Goal: Task Accomplishment & Management: Manage account settings

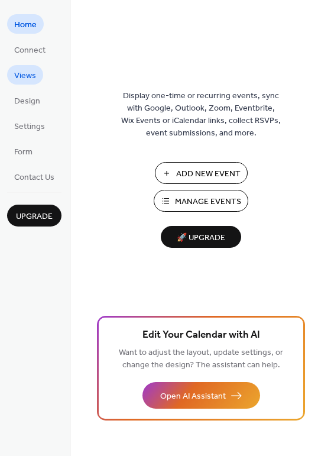
click at [31, 77] on span "Views" at bounding box center [25, 76] width 22 height 12
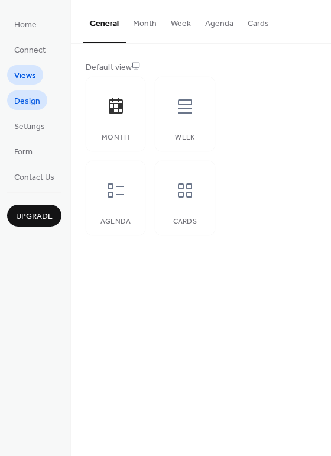
click at [31, 101] on span "Design" at bounding box center [27, 101] width 26 height 12
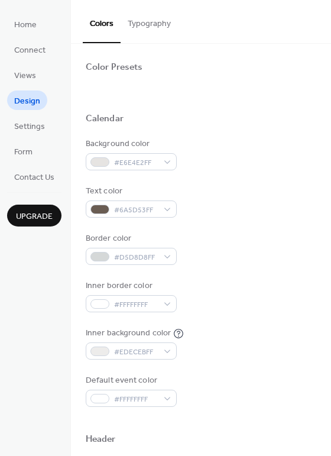
click at [31, 101] on span "Design" at bounding box center [27, 101] width 26 height 12
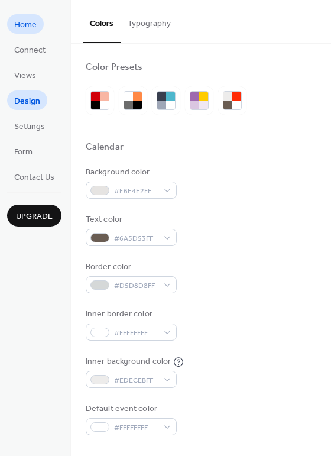
click at [27, 27] on span "Home" at bounding box center [25, 25] width 22 height 12
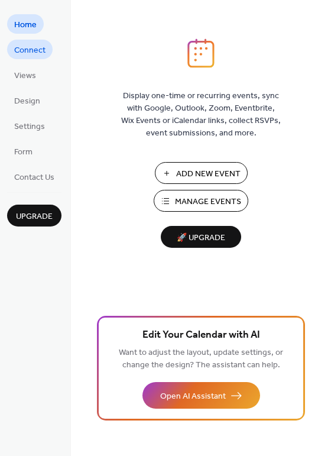
click at [30, 56] on span "Connect" at bounding box center [29, 50] width 31 height 12
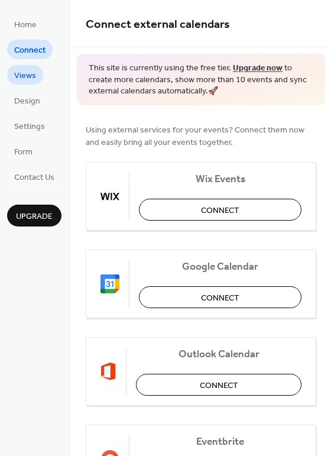
click at [33, 74] on span "Views" at bounding box center [25, 76] width 22 height 12
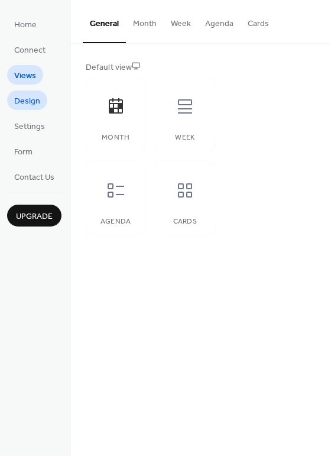
click at [34, 98] on span "Design" at bounding box center [27, 101] width 26 height 12
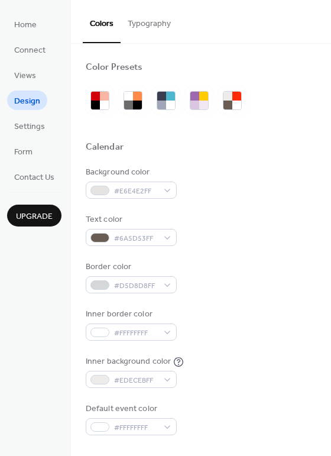
click at [144, 22] on button "Typography" at bounding box center [149, 21] width 57 height 42
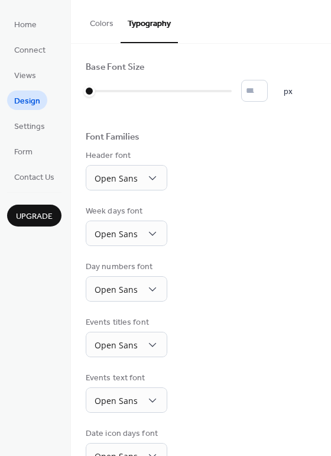
click at [108, 17] on button "Colors" at bounding box center [102, 21] width 38 height 42
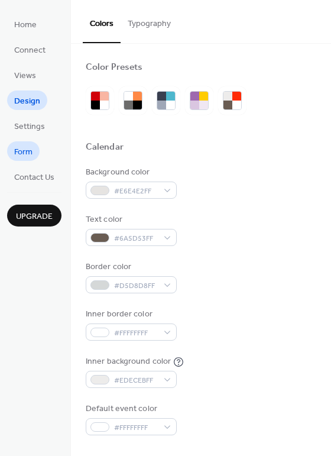
click at [28, 155] on span "Form" at bounding box center [23, 152] width 18 height 12
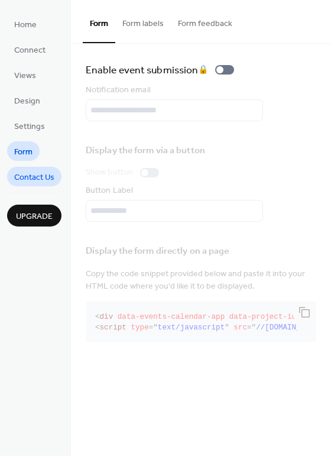
click at [28, 175] on span "Contact Us" at bounding box center [34, 177] width 40 height 12
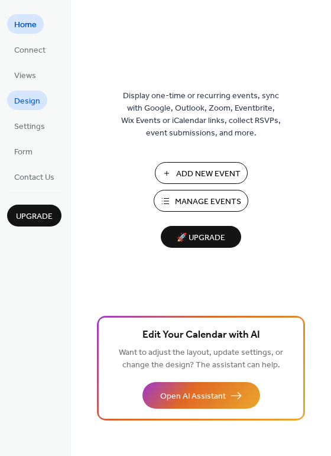
click at [34, 97] on span "Design" at bounding box center [27, 101] width 26 height 12
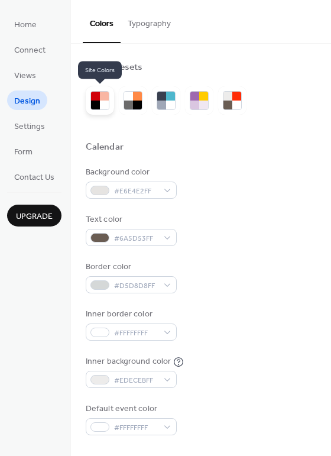
click at [100, 103] on div at bounding box center [104, 104] width 9 height 9
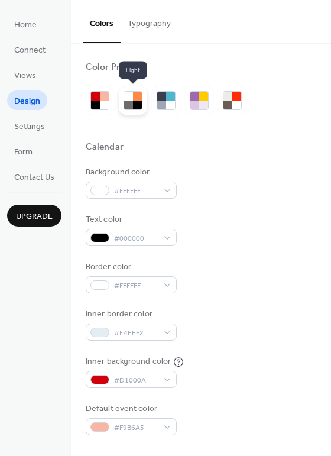
click at [130, 104] on div at bounding box center [128, 104] width 9 height 9
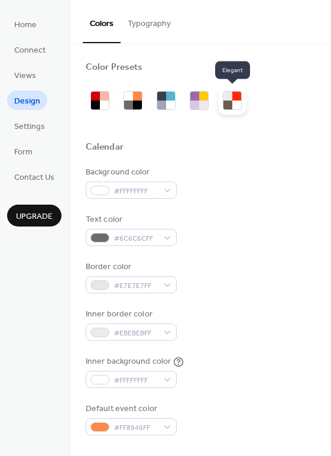
click at [230, 100] on div at bounding box center [227, 104] width 9 height 9
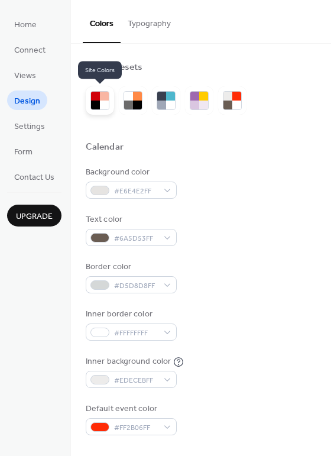
click at [97, 106] on div at bounding box center [95, 104] width 9 height 9
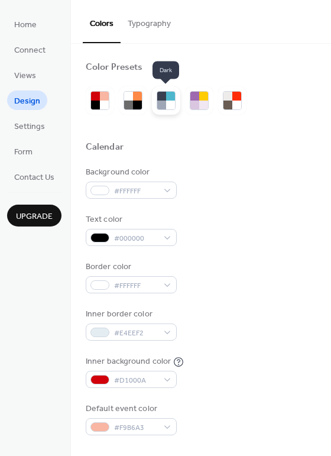
click at [160, 99] on div at bounding box center [161, 96] width 9 height 9
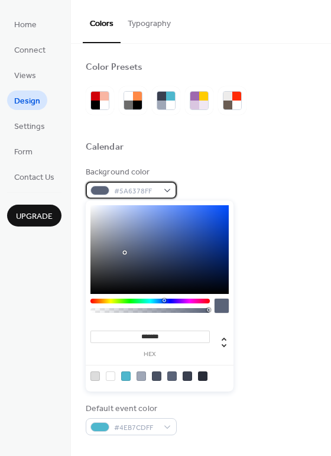
click at [155, 190] on span "#5A6378FF" at bounding box center [136, 191] width 44 height 12
click at [115, 212] on div at bounding box center [159, 249] width 138 height 89
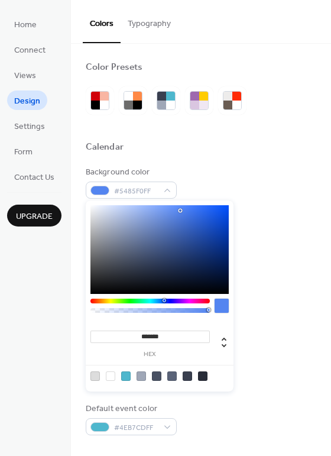
click at [180, 210] on div at bounding box center [159, 249] width 138 height 89
click at [102, 216] on div at bounding box center [159, 249] width 138 height 89
click at [93, 213] on div at bounding box center [159, 249] width 138 height 89
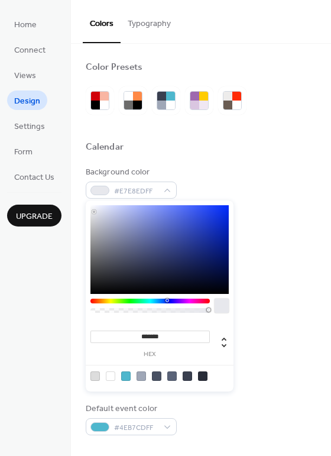
type input "*******"
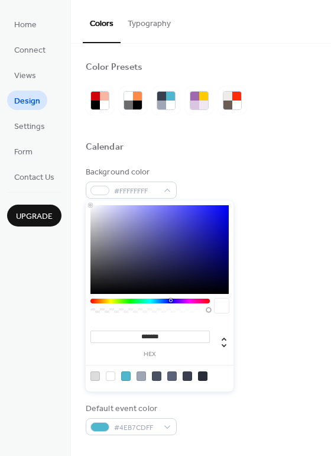
drag, startPoint x: 96, startPoint y: 213, endPoint x: 89, endPoint y: 203, distance: 13.1
click at [89, 203] on div "******* hex" at bounding box center [160, 295] width 148 height 191
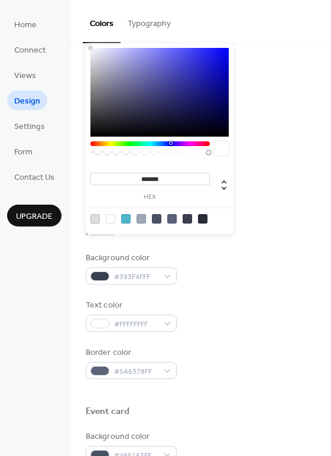
scroll to position [236, 0]
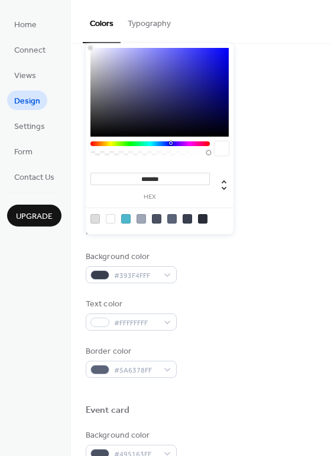
click at [265, 145] on div "Inner background color #393F4FFF" at bounding box center [201, 135] width 230 height 33
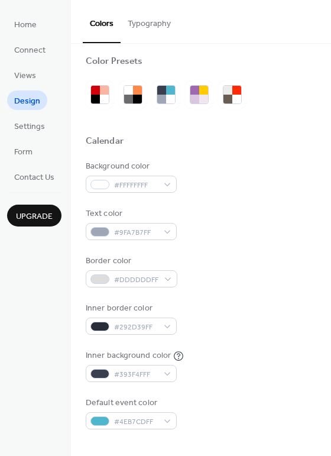
scroll to position [0, 0]
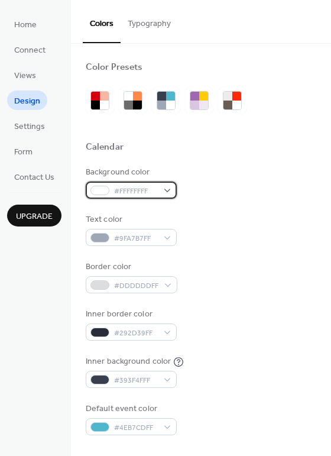
click at [105, 189] on div at bounding box center [99, 190] width 19 height 9
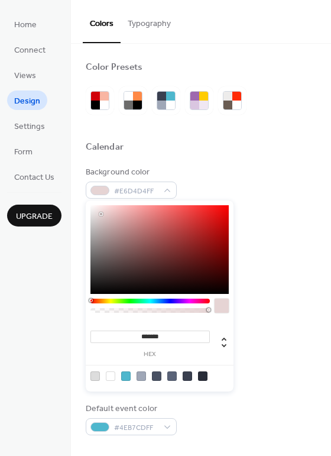
click at [101, 214] on div at bounding box center [159, 249] width 138 height 89
click at [100, 216] on div at bounding box center [159, 249] width 138 height 89
click at [100, 216] on div at bounding box center [99, 216] width 2 height 2
type input "*******"
click at [100, 215] on div at bounding box center [99, 216] width 2 height 2
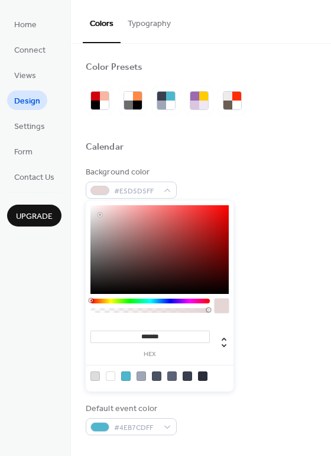
click at [100, 215] on div at bounding box center [100, 214] width 2 height 2
click at [168, 189] on div "#E5D5D5FF" at bounding box center [131, 189] width 91 height 17
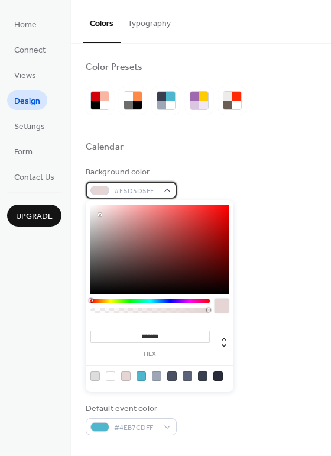
click at [168, 189] on div "#E5D5D5FF" at bounding box center [131, 189] width 91 height 17
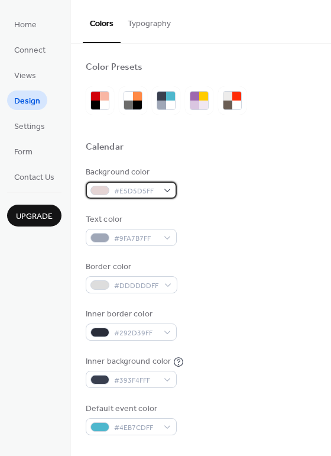
click at [168, 188] on div "#E5D5D5FF" at bounding box center [131, 189] width 91 height 17
click at [215, 173] on div "Background color #E5D5D5FF" at bounding box center [201, 182] width 230 height 33
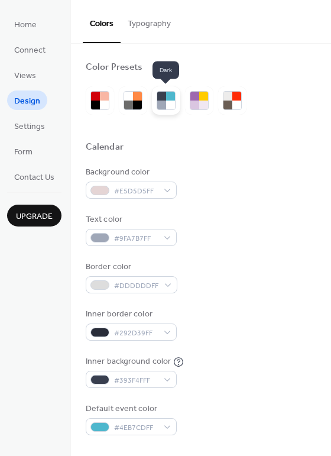
click at [171, 102] on div at bounding box center [170, 104] width 9 height 9
click at [29, 77] on span "Views" at bounding box center [25, 76] width 22 height 12
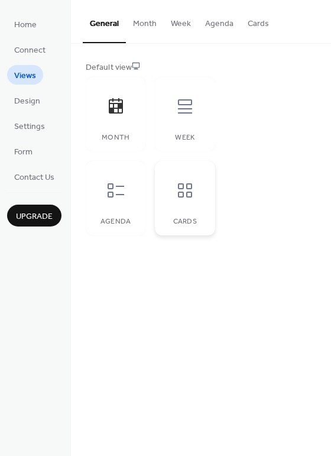
click at [182, 191] on icon at bounding box center [185, 190] width 14 height 14
click at [113, 190] on icon at bounding box center [115, 190] width 19 height 19
click at [184, 181] on icon at bounding box center [185, 190] width 19 height 19
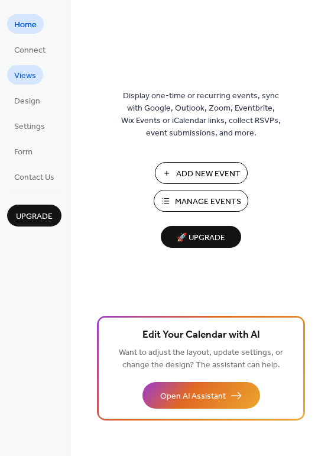
click at [25, 72] on span "Views" at bounding box center [25, 76] width 22 height 12
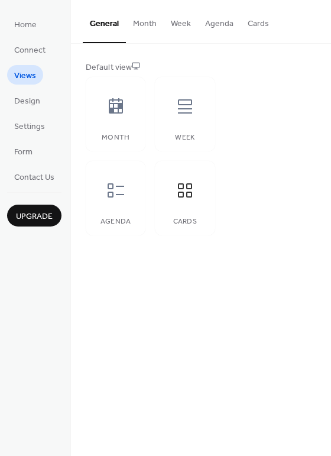
click at [181, 24] on button "Week" at bounding box center [181, 21] width 34 height 42
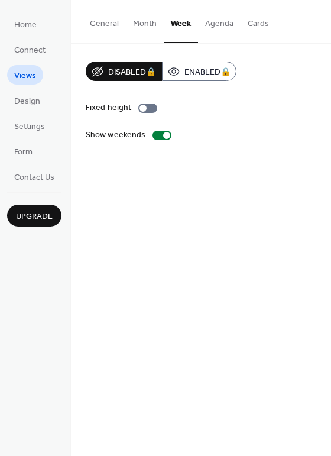
click at [109, 27] on button "General" at bounding box center [104, 21] width 43 height 42
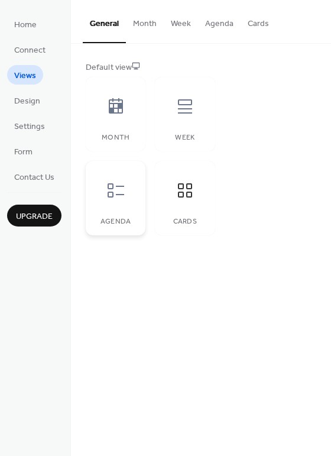
click at [103, 179] on div at bounding box center [115, 190] width 35 height 35
click at [167, 183] on div at bounding box center [184, 190] width 35 height 35
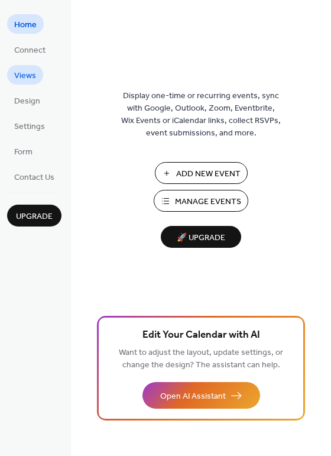
click at [28, 73] on span "Views" at bounding box center [25, 76] width 22 height 12
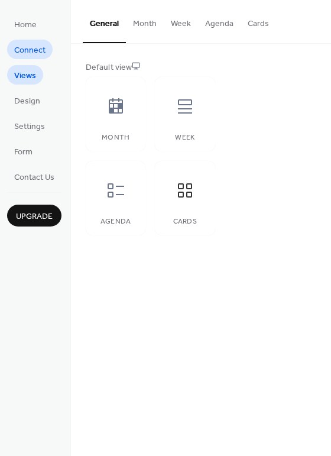
click at [33, 54] on span "Connect" at bounding box center [29, 50] width 31 height 12
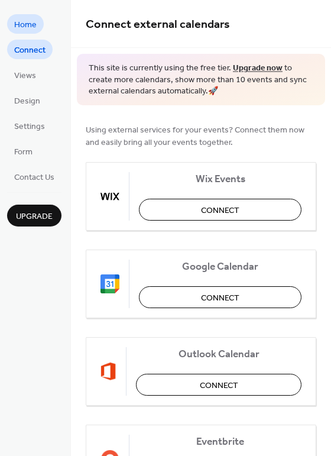
click at [35, 29] on span "Home" at bounding box center [25, 25] width 22 height 12
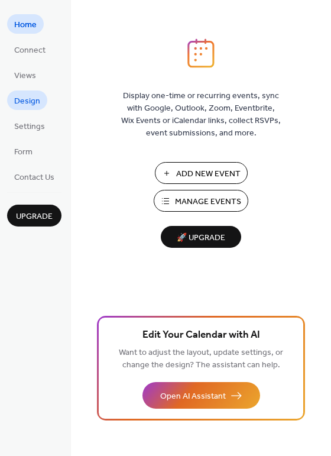
click at [31, 101] on span "Design" at bounding box center [27, 101] width 26 height 12
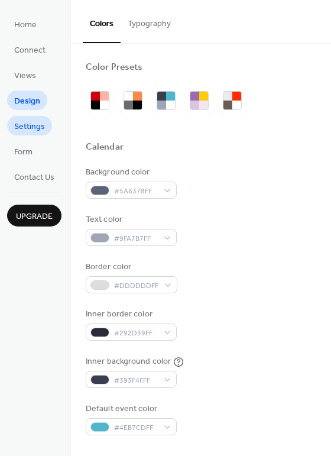
click at [33, 130] on span "Settings" at bounding box center [29, 127] width 31 height 12
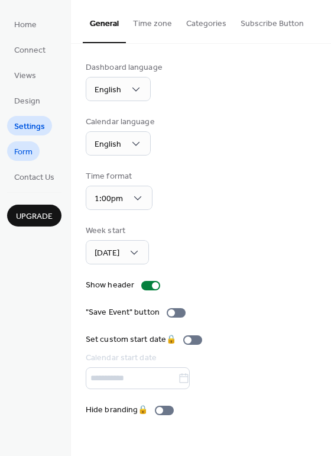
click at [32, 154] on span "Form" at bounding box center [23, 152] width 18 height 12
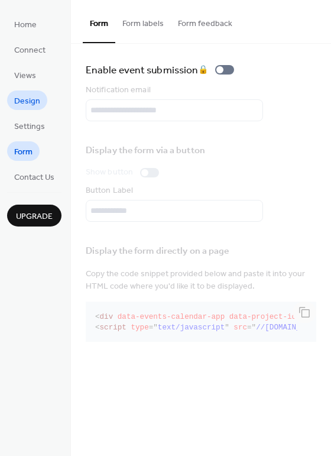
click at [20, 100] on span "Design" at bounding box center [27, 101] width 26 height 12
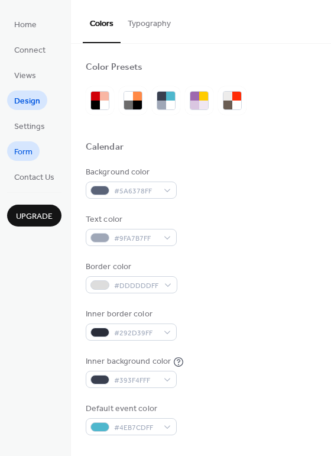
click at [27, 148] on span "Form" at bounding box center [23, 152] width 18 height 12
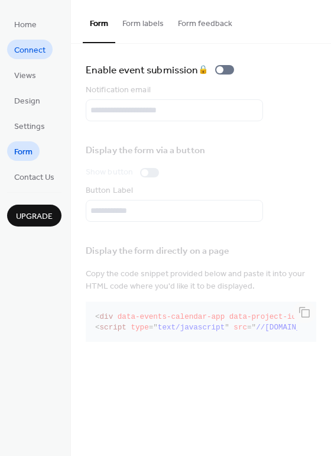
click at [27, 49] on span "Connect" at bounding box center [29, 50] width 31 height 12
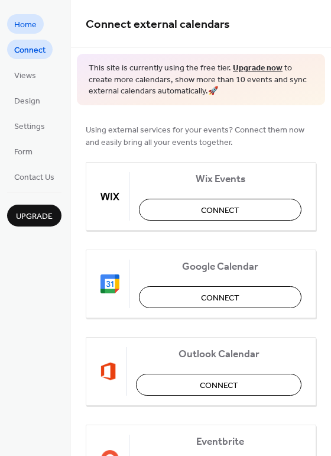
click at [29, 23] on span "Home" at bounding box center [25, 25] width 22 height 12
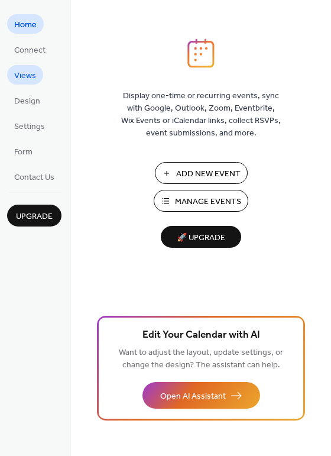
click at [28, 77] on span "Views" at bounding box center [25, 76] width 22 height 12
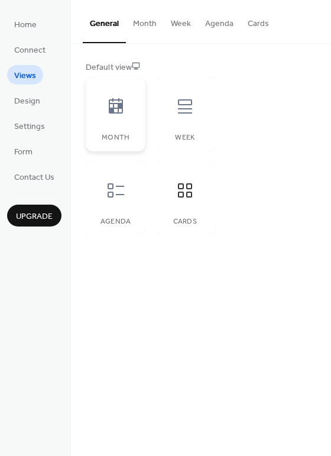
click at [120, 107] on icon at bounding box center [116, 105] width 14 height 15
click at [180, 112] on icon at bounding box center [185, 106] width 14 height 14
click at [116, 111] on icon at bounding box center [115, 106] width 19 height 19
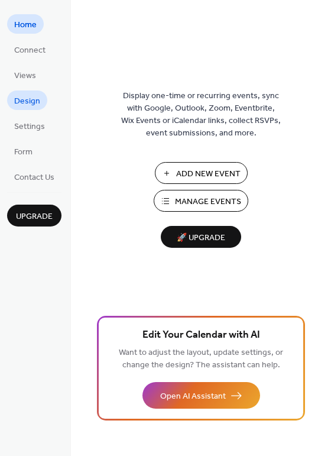
click at [31, 99] on span "Design" at bounding box center [27, 101] width 26 height 12
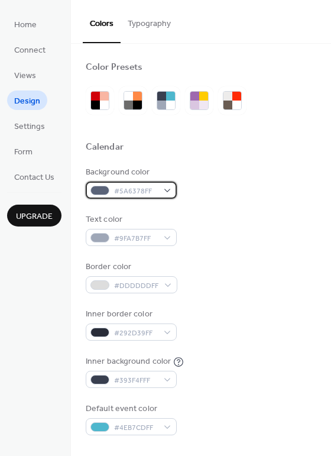
click at [165, 190] on div "#5A6378FF" at bounding box center [131, 189] width 91 height 17
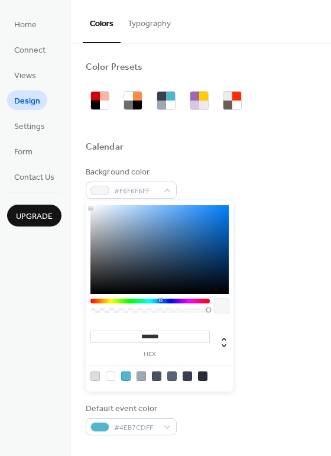
type input "*******"
drag, startPoint x: 112, startPoint y: 216, endPoint x: 89, endPoint y: 208, distance: 24.3
click at [90, 208] on div at bounding box center [159, 249] width 138 height 89
click at [250, 168] on div "Background color #F7F7F7FF" at bounding box center [201, 182] width 230 height 33
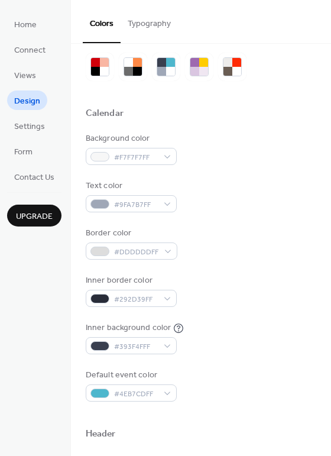
scroll to position [79, 0]
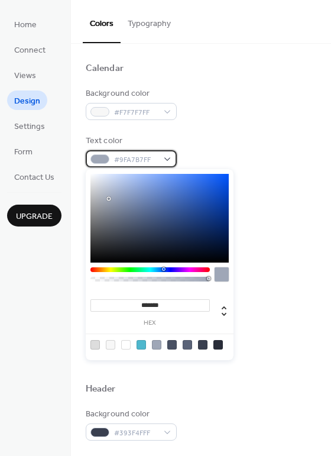
click at [163, 160] on div "#9FA7B7FF" at bounding box center [131, 158] width 91 height 17
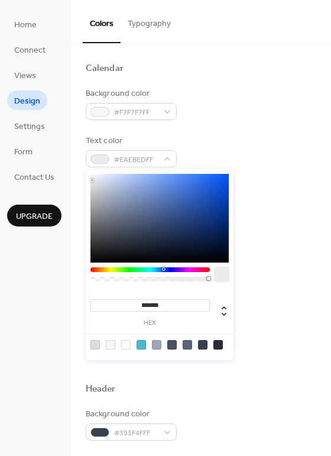
type input "*******"
drag, startPoint x: 108, startPoint y: 199, endPoint x: 87, endPoint y: 173, distance: 33.1
click at [87, 173] on div "******* hex" at bounding box center [160, 264] width 148 height 191
click at [277, 142] on div "Text color #FFFFFFFF" at bounding box center [201, 151] width 230 height 33
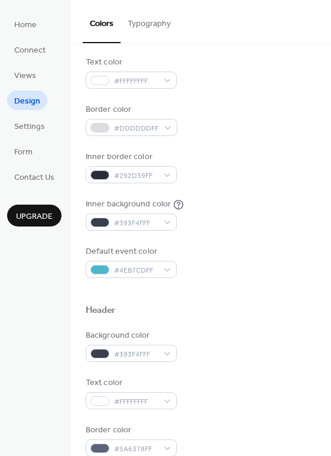
scroll to position [236, 0]
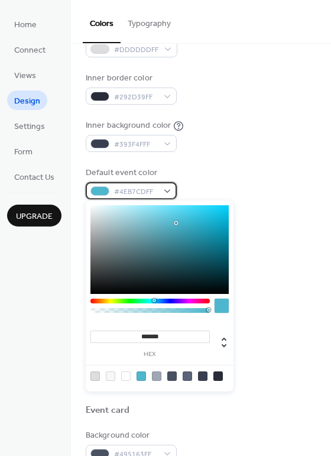
click at [161, 190] on div "#4EB7CDFF" at bounding box center [131, 190] width 91 height 17
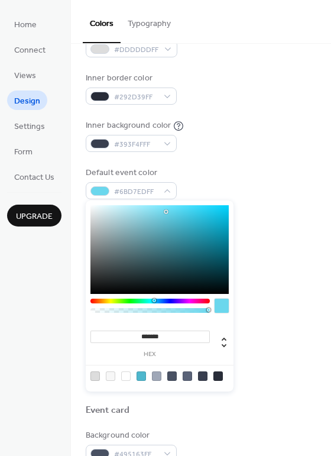
type input "*******"
drag, startPoint x: 176, startPoint y: 223, endPoint x: 164, endPoint y: 209, distance: 18.8
click at [164, 209] on div at bounding box center [164, 208] width 2 height 2
click at [226, 113] on div "Background color #F7F7F7FF Text color #FFFFFFFF Border color #DDDDDDFF Inner bo…" at bounding box center [201, 64] width 230 height 269
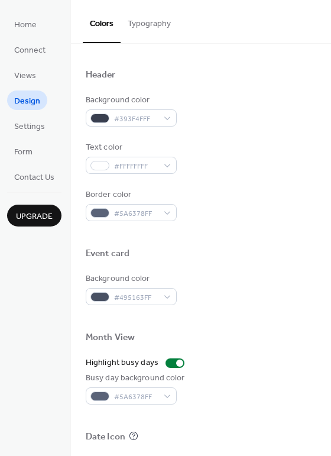
scroll to position [394, 0]
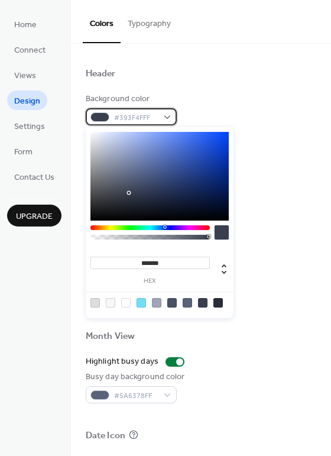
click at [173, 119] on div "#393F4FFF" at bounding box center [131, 116] width 91 height 17
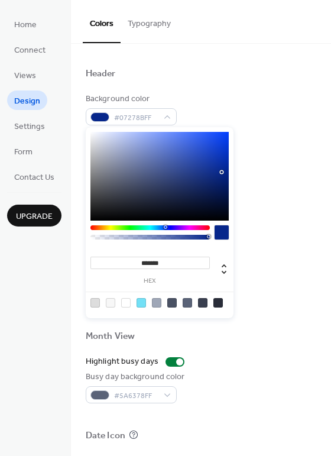
type input "*******"
drag, startPoint x: 129, startPoint y: 190, endPoint x: 222, endPoint y: 171, distance: 95.3
click at [222, 171] on div at bounding box center [159, 176] width 138 height 89
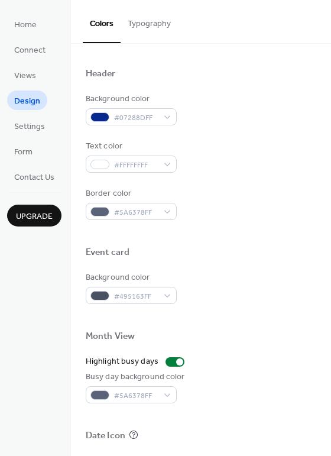
click at [271, 171] on div "Text color #FFFFFFFF" at bounding box center [201, 156] width 230 height 33
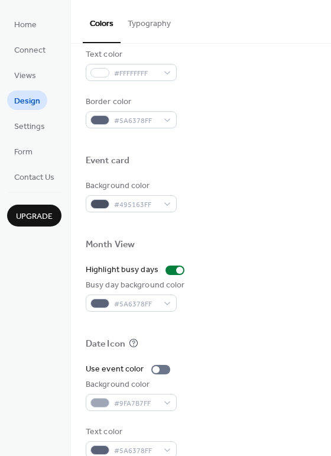
scroll to position [505, 0]
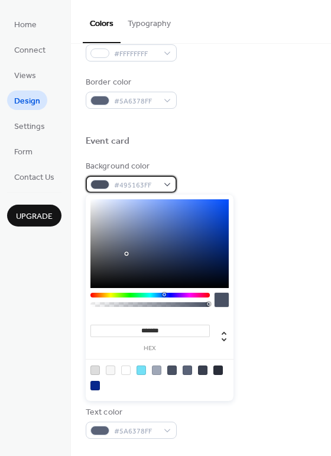
click at [166, 181] on div "#495163FF" at bounding box center [131, 184] width 91 height 17
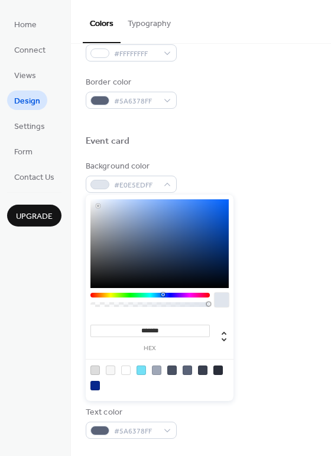
type input "*******"
drag, startPoint x: 128, startPoint y: 251, endPoint x: 82, endPoint y: 200, distance: 68.7
click at [82, 200] on body "Home Connect Views Design Settings Form Contact Us Upgrade Design Upgrade Color…" at bounding box center [165, 228] width 331 height 456
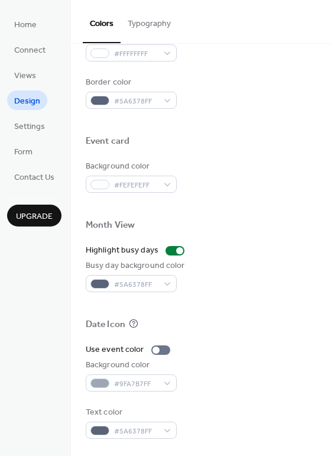
click at [274, 165] on div "Background color #FEFEFEFF" at bounding box center [201, 176] width 230 height 33
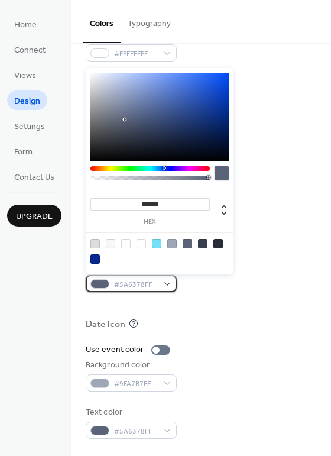
click at [154, 280] on span "#5A6378FF" at bounding box center [136, 284] width 44 height 12
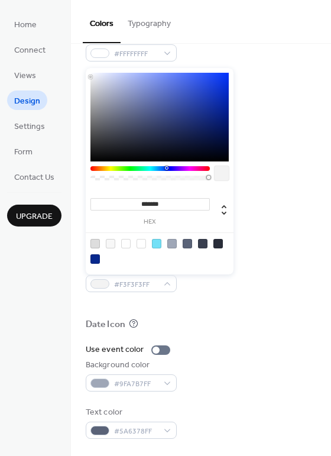
type input "*******"
drag, startPoint x: 124, startPoint y: 120, endPoint x: 90, endPoint y: 76, distance: 55.6
click at [90, 76] on div at bounding box center [90, 76] width 2 height 2
click at [273, 132] on div at bounding box center [201, 122] width 230 height 27
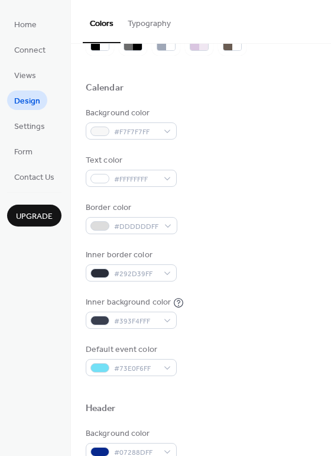
scroll to position [79, 0]
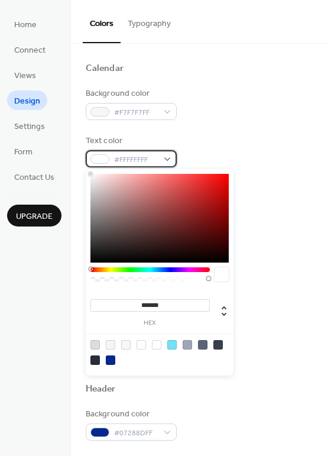
click at [158, 164] on div "#FFFFFFFF" at bounding box center [131, 158] width 91 height 17
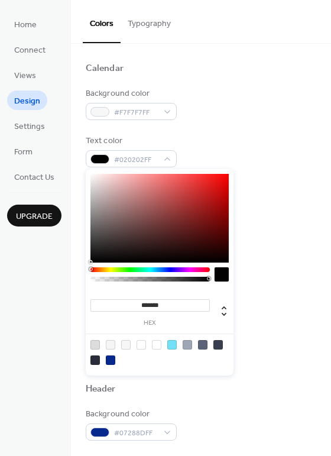
type input "*******"
drag, startPoint x: 98, startPoint y: 178, endPoint x: 92, endPoint y: 262, distance: 84.7
click at [92, 262] on div at bounding box center [159, 218] width 138 height 89
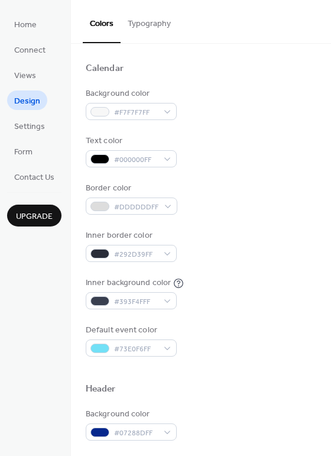
click at [249, 147] on div "Text color #000000FF" at bounding box center [201, 151] width 230 height 33
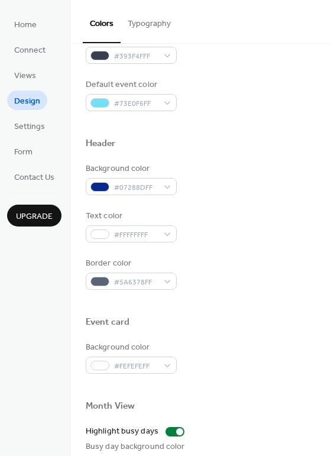
scroll to position [394, 0]
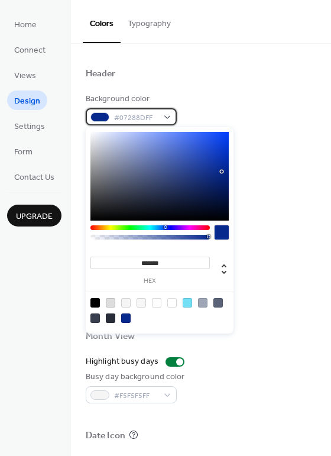
click at [163, 118] on div "#07288DFF" at bounding box center [131, 116] width 91 height 17
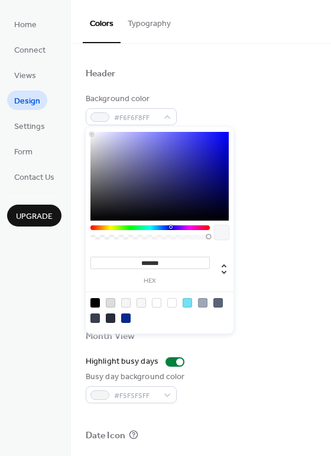
type input "*******"
drag, startPoint x: 222, startPoint y: 170, endPoint x: 90, endPoint y: 134, distance: 137.0
click at [90, 134] on div at bounding box center [90, 134] width 2 height 2
click at [263, 137] on div "Background color #F8F8F8FF Text color #FFFFFFFF Border color #5A6378FF" at bounding box center [201, 156] width 230 height 127
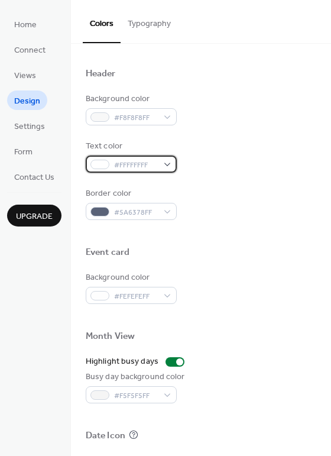
click at [170, 165] on div "#FFFFFFFF" at bounding box center [131, 163] width 91 height 17
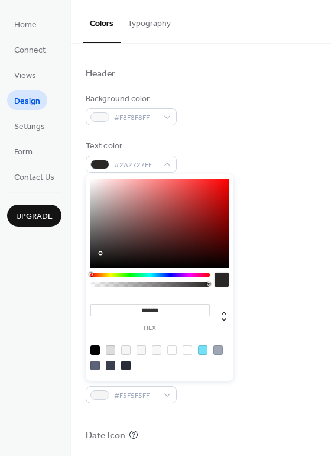
type input "*******"
drag, startPoint x: 90, startPoint y: 178, endPoint x: 83, endPoint y: 271, distance: 93.7
click at [83, 272] on body "Home Connect Views Design Settings Form Contact Us Upgrade Design Upgrade Color…" at bounding box center [165, 228] width 331 height 456
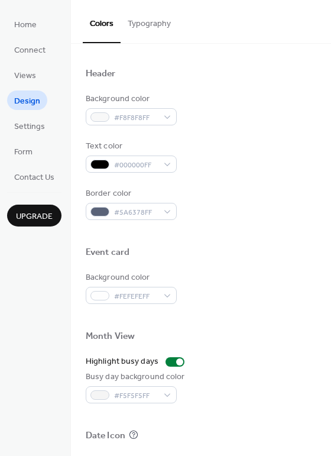
click at [253, 190] on div "Border color #5A6378FF" at bounding box center [201, 203] width 230 height 33
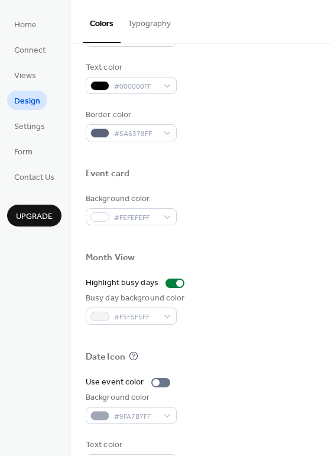
scroll to position [505, 0]
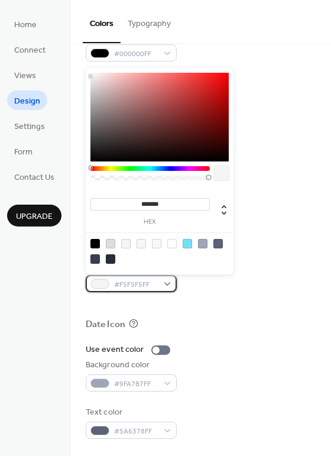
click at [145, 285] on span "#F5F5F5FF" at bounding box center [136, 284] width 44 height 12
drag, startPoint x: 87, startPoint y: 77, endPoint x: 89, endPoint y: 69, distance: 7.8
click at [89, 69] on div "******* hex" at bounding box center [160, 171] width 148 height 206
type input "*******"
drag, startPoint x: 92, startPoint y: 76, endPoint x: 89, endPoint y: 70, distance: 6.4
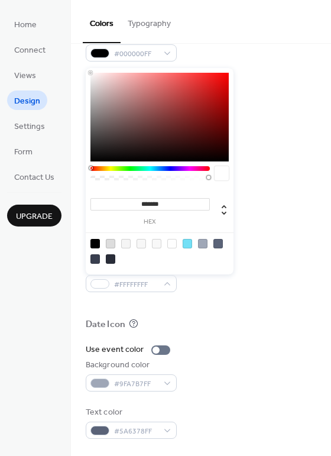
click at [89, 70] on div "******* hex" at bounding box center [160, 171] width 148 height 206
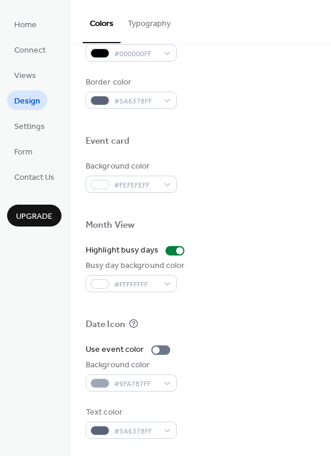
click at [269, 168] on div "Background color #FEFEFEFF" at bounding box center [201, 176] width 230 height 33
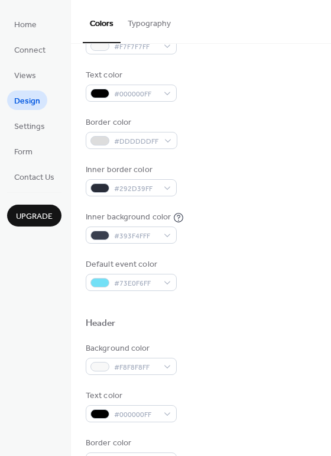
scroll to position [0, 0]
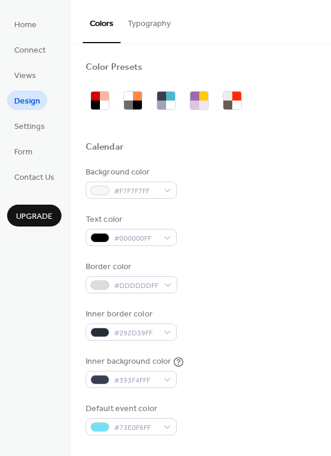
click at [151, 26] on button "Typography" at bounding box center [149, 21] width 57 height 42
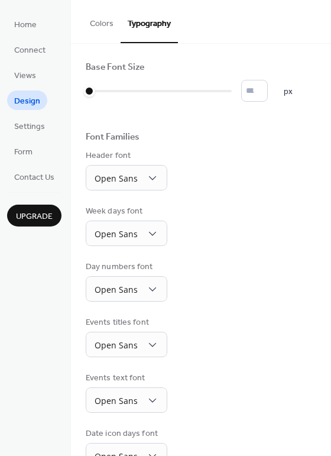
click at [101, 27] on button "Colors" at bounding box center [102, 21] width 38 height 42
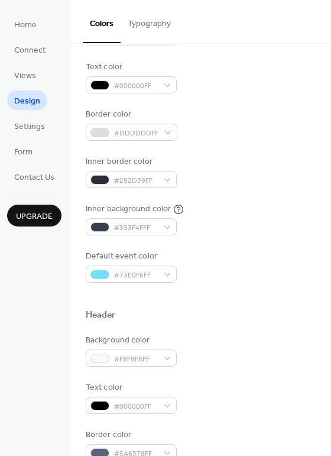
scroll to position [157, 0]
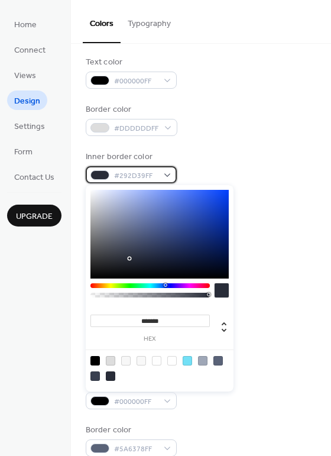
click at [167, 174] on div "#292D39FF" at bounding box center [131, 174] width 91 height 17
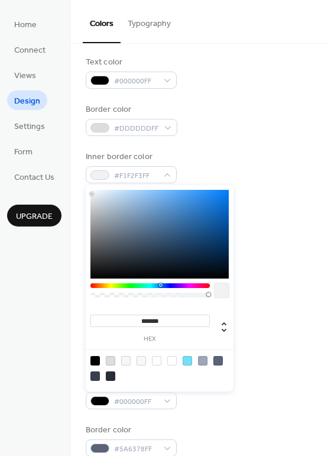
type input "*******"
drag, startPoint x: 129, startPoint y: 255, endPoint x: 92, endPoint y: 193, distance: 71.9
click at [92, 193] on div at bounding box center [159, 234] width 138 height 89
click at [259, 207] on div "Inner background color #393F4FFF" at bounding box center [201, 214] width 230 height 33
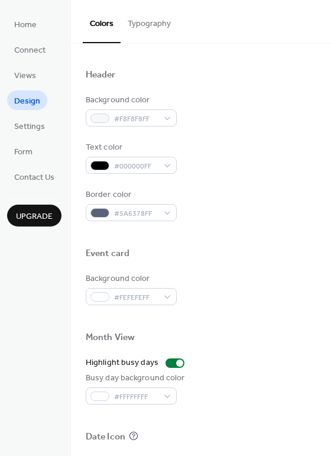
scroll to position [394, 0]
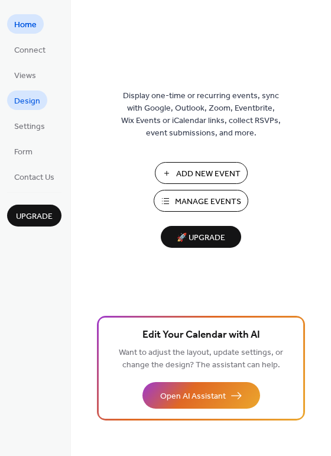
click at [26, 98] on span "Design" at bounding box center [27, 101] width 26 height 12
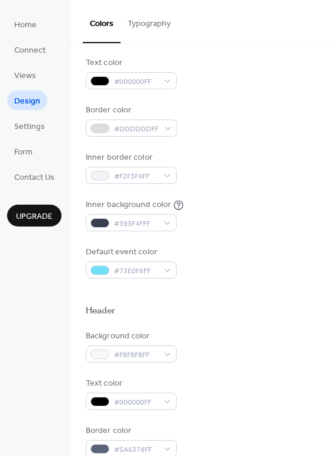
scroll to position [157, 0]
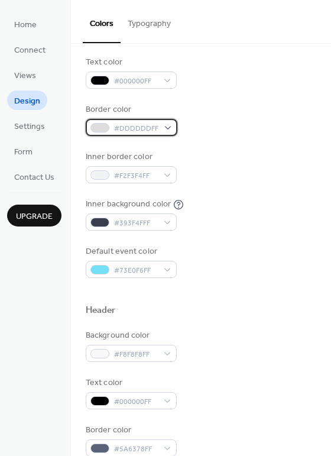
click at [148, 126] on span "#DDDDDDFF" at bounding box center [136, 128] width 44 height 12
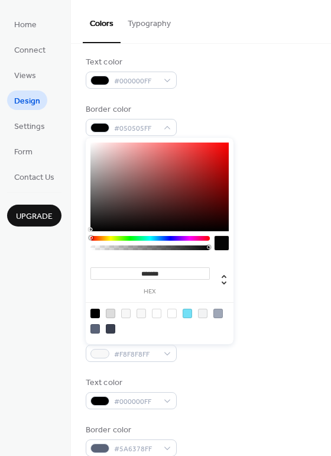
type input "*******"
drag, startPoint x: 92, startPoint y: 152, endPoint x: 89, endPoint y: 230, distance: 78.7
click at [90, 230] on div at bounding box center [159, 186] width 138 height 89
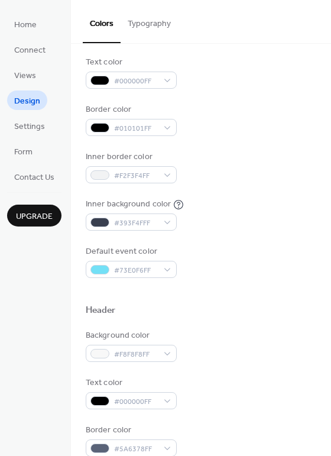
click at [259, 102] on div "Background color #F7F7F7FF Text color #000000FF Border color #010101FF Inner bo…" at bounding box center [201, 143] width 230 height 269
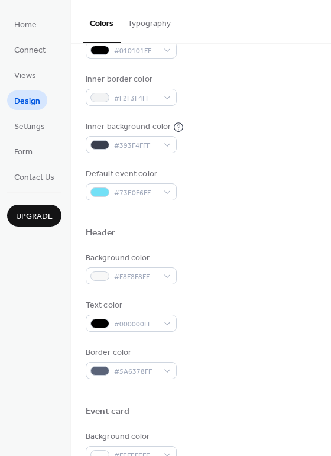
scroll to position [236, 0]
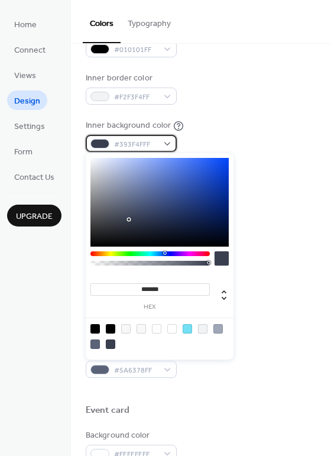
click at [130, 141] on span "#393F4FFF" at bounding box center [136, 144] width 44 height 12
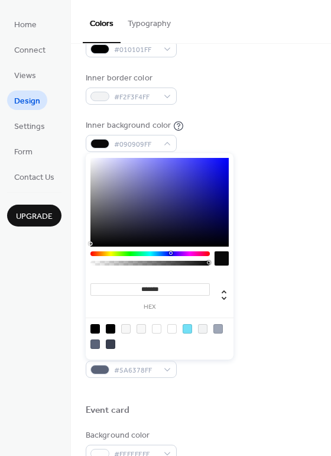
type input "*******"
drag, startPoint x: 127, startPoint y: 219, endPoint x: 86, endPoint y: 247, distance: 49.7
click at [86, 247] on div "******* hex" at bounding box center [160, 256] width 148 height 206
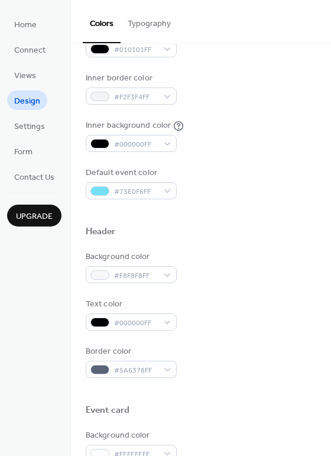
click at [252, 145] on div "Inner background color #000000FF" at bounding box center [201, 135] width 230 height 33
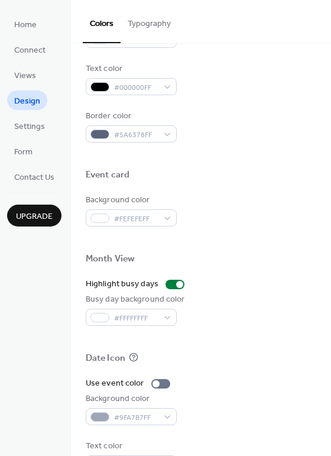
scroll to position [472, 0]
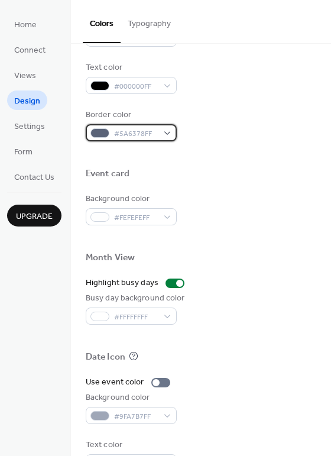
click at [137, 134] on span "#5A6378FF" at bounding box center [136, 134] width 44 height 12
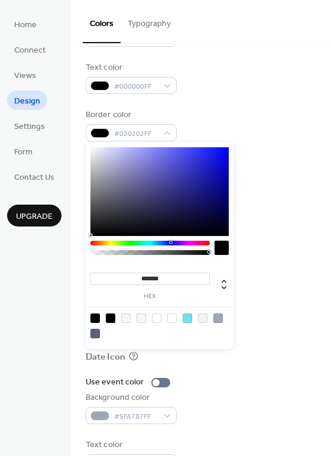
type input "*******"
drag, startPoint x: 123, startPoint y: 193, endPoint x: 87, endPoint y: 238, distance: 57.1
click at [87, 238] on div "******* hex" at bounding box center [160, 245] width 148 height 206
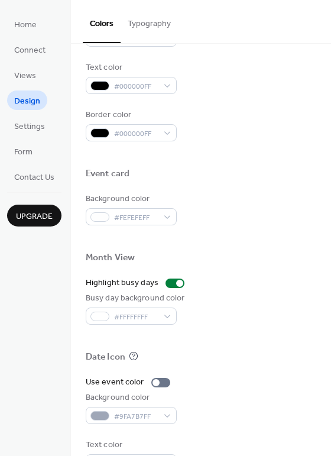
click at [255, 160] on div at bounding box center [201, 154] width 230 height 27
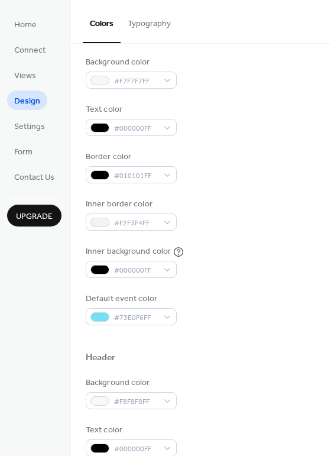
scroll to position [111, 0]
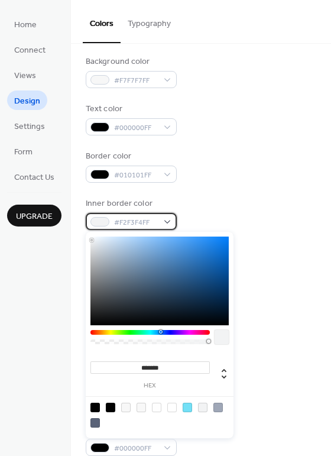
click at [163, 219] on div "#F2F3F4FF" at bounding box center [131, 221] width 91 height 17
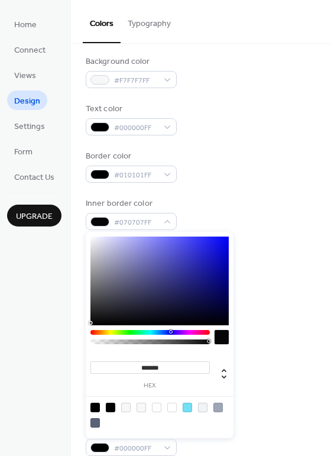
type input "*******"
drag, startPoint x: 92, startPoint y: 241, endPoint x: 87, endPoint y: 327, distance: 86.4
click at [87, 327] on div "******* hex" at bounding box center [160, 335] width 148 height 206
click at [291, 222] on div "Inner border color #000000FF" at bounding box center [201, 213] width 230 height 33
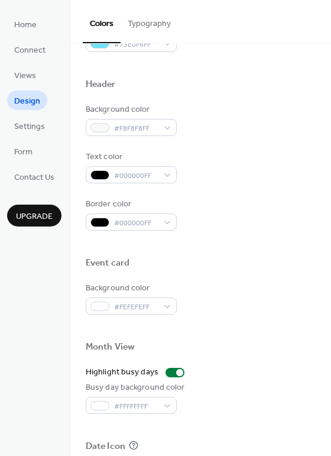
scroll to position [347, 0]
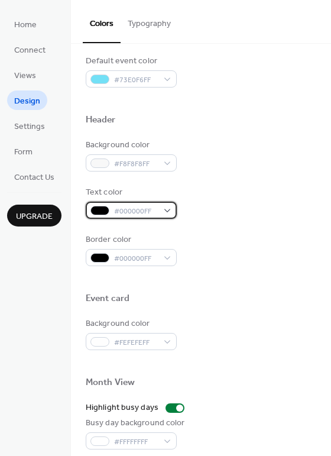
click at [166, 209] on div "#000000FF" at bounding box center [131, 210] width 91 height 17
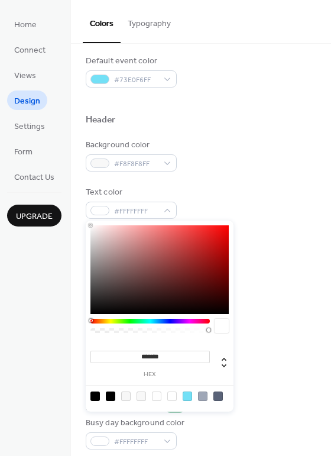
drag, startPoint x: 90, startPoint y: 311, endPoint x: 84, endPoint y: 223, distance: 87.7
click at [84, 223] on body "Home Connect Views Design Settings Form Contact Us Upgrade Design Upgrade Color…" at bounding box center [165, 228] width 331 height 456
drag, startPoint x: 91, startPoint y: 226, endPoint x: 88, endPoint y: 312, distance: 86.3
click at [89, 313] on div "******* hex" at bounding box center [160, 315] width 148 height 191
type input "*******"
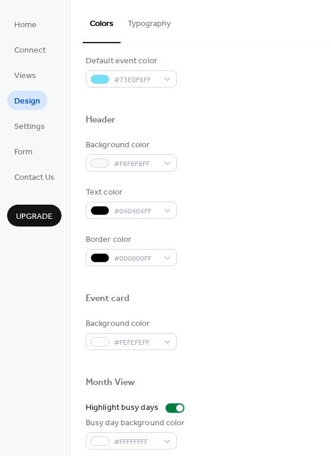
click at [241, 188] on div "Text color #040404FF" at bounding box center [201, 202] width 230 height 33
click at [151, 257] on span "#000000FF" at bounding box center [136, 258] width 44 height 12
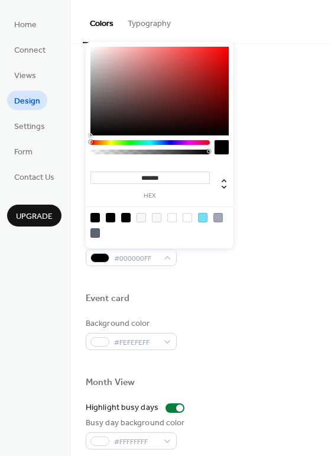
click at [143, 220] on div at bounding box center [141, 217] width 9 height 9
click at [171, 217] on div at bounding box center [171, 217] width 9 height 9
click at [186, 218] on div at bounding box center [187, 217] width 9 height 9
type input "*******"
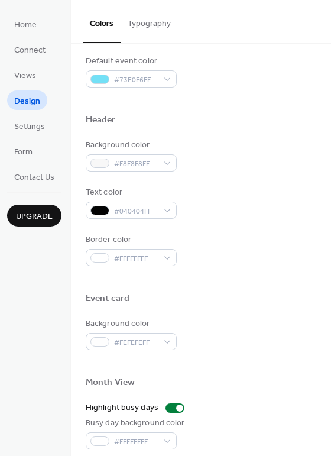
click at [248, 256] on div "Border color #FFFFFFFF" at bounding box center [201, 249] width 230 height 33
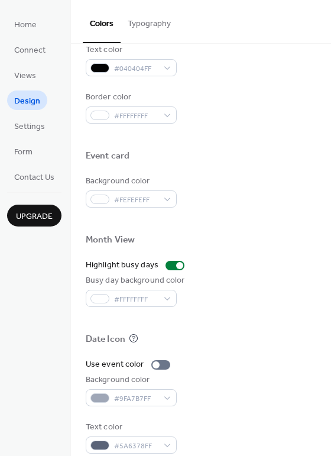
scroll to position [505, 0]
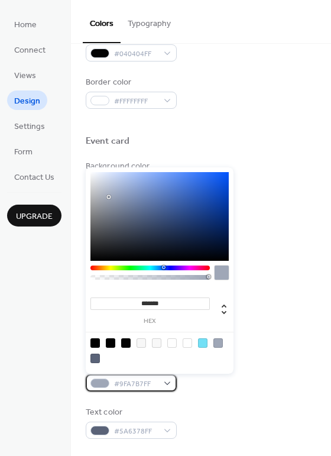
click at [137, 380] on span "#9FA7B7FF" at bounding box center [136, 384] width 44 height 12
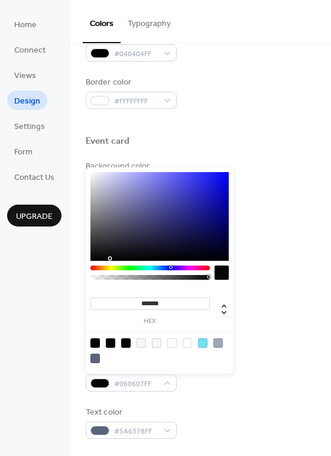
type input "*******"
drag, startPoint x: 107, startPoint y: 196, endPoint x: 95, endPoint y: 259, distance: 64.4
click at [95, 259] on div at bounding box center [159, 216] width 138 height 89
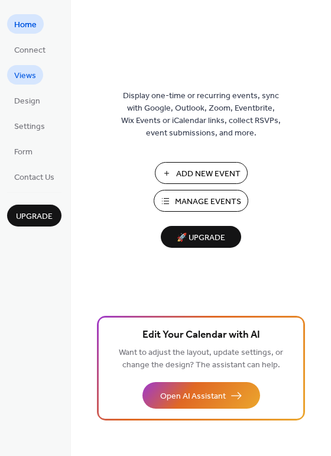
click at [30, 70] on span "Views" at bounding box center [25, 76] width 22 height 12
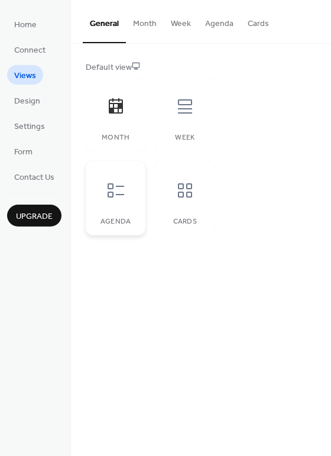
click at [116, 187] on icon at bounding box center [115, 190] width 19 height 19
click at [183, 189] on icon at bounding box center [185, 190] width 19 height 19
drag, startPoint x: 30, startPoint y: 102, endPoint x: 195, endPoint y: 79, distance: 167.1
click at [195, 79] on div "Week" at bounding box center [185, 114] width 60 height 74
click at [189, 100] on icon at bounding box center [185, 106] width 19 height 19
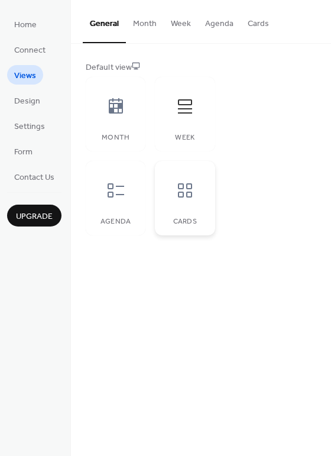
click at [189, 195] on icon at bounding box center [185, 190] width 19 height 19
click at [189, 193] on icon at bounding box center [185, 190] width 19 height 19
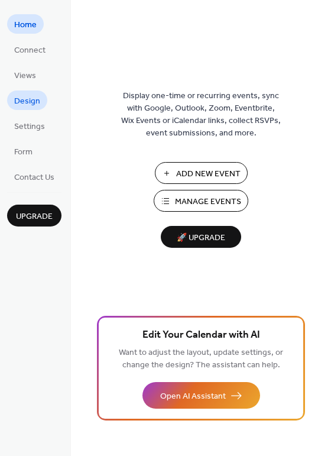
click at [33, 102] on span "Design" at bounding box center [27, 101] width 26 height 12
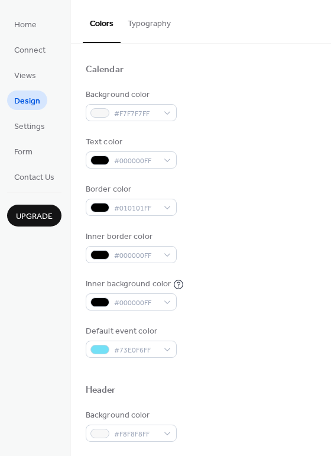
scroll to position [79, 0]
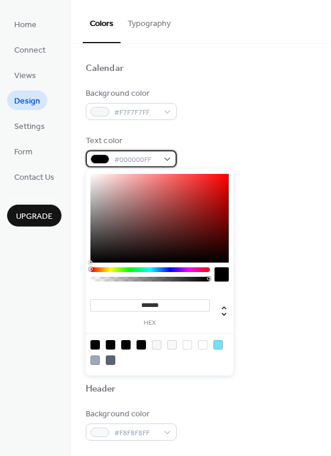
click at [167, 162] on div "#000000FF" at bounding box center [131, 158] width 91 height 17
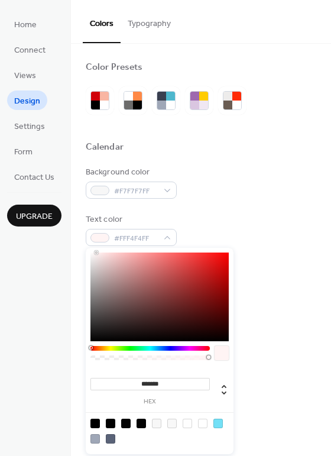
drag, startPoint x: 90, startPoint y: 260, endPoint x: 96, endPoint y: 220, distance: 40.1
click at [96, 220] on body "Home Connect Views Design Settings Form Contact Us Upgrade Design Upgrade Color…" at bounding box center [165, 228] width 331 height 456
drag, startPoint x: 97, startPoint y: 252, endPoint x: 98, endPoint y: 324, distance: 72.1
click at [99, 326] on div at bounding box center [159, 296] width 138 height 89
type input "*******"
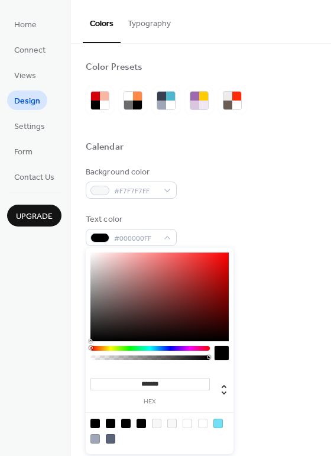
drag, startPoint x: 95, startPoint y: 327, endPoint x: 95, endPoint y: 345, distance: 17.7
click at [95, 345] on div "******* hex" at bounding box center [160, 351] width 148 height 206
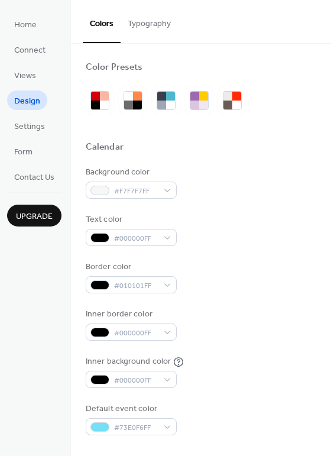
click at [251, 296] on div "Background color #F7F7F7FF Text color #000000FF Border color #010101FF Inner bo…" at bounding box center [201, 300] width 230 height 269
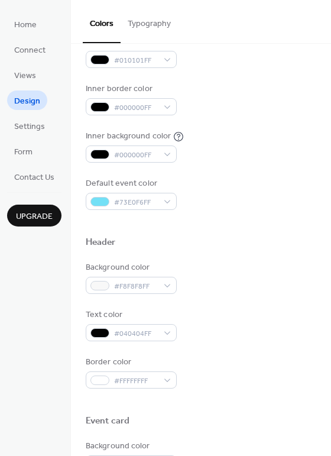
scroll to position [236, 0]
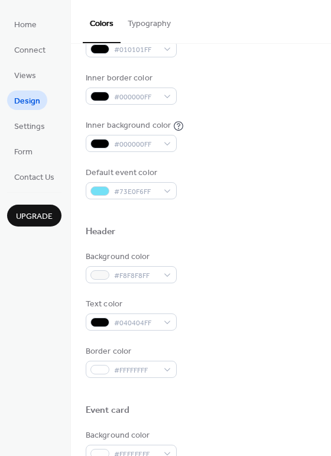
drag, startPoint x: 206, startPoint y: 277, endPoint x: 209, endPoint y: 261, distance: 16.3
drag, startPoint x: 209, startPoint y: 261, endPoint x: 267, endPoint y: 187, distance: 93.4
click at [267, 187] on div "Default event color #73E0F6FF" at bounding box center [201, 183] width 230 height 33
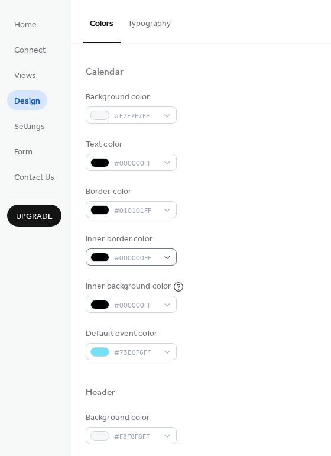
scroll to position [0, 0]
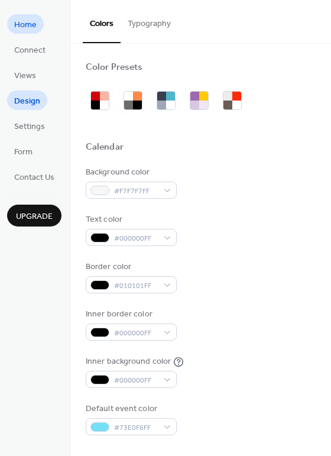
click at [25, 29] on span "Home" at bounding box center [25, 25] width 22 height 12
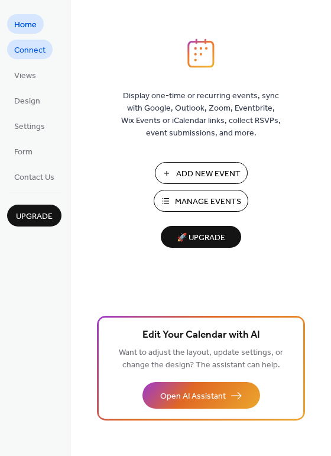
click at [26, 47] on span "Connect" at bounding box center [29, 50] width 31 height 12
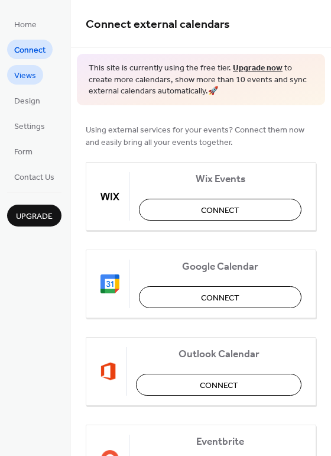
click at [28, 70] on span "Views" at bounding box center [25, 76] width 22 height 12
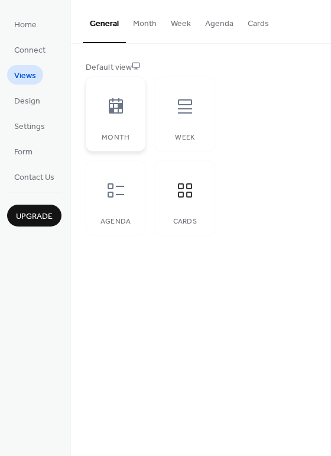
click at [118, 112] on icon at bounding box center [116, 105] width 14 height 15
click at [116, 187] on icon at bounding box center [115, 190] width 19 height 19
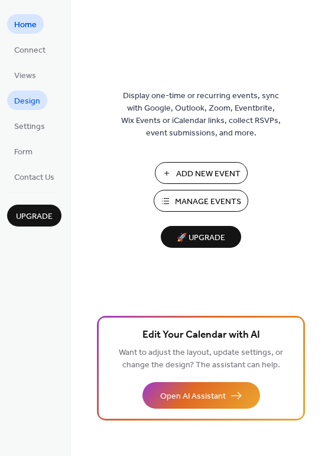
click at [25, 105] on span "Design" at bounding box center [27, 101] width 26 height 12
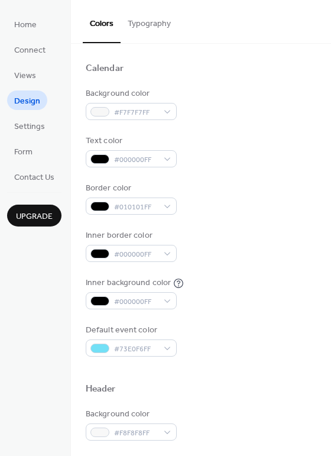
scroll to position [157, 0]
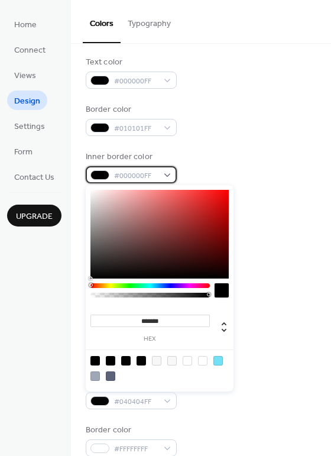
click at [108, 173] on div at bounding box center [99, 174] width 19 height 9
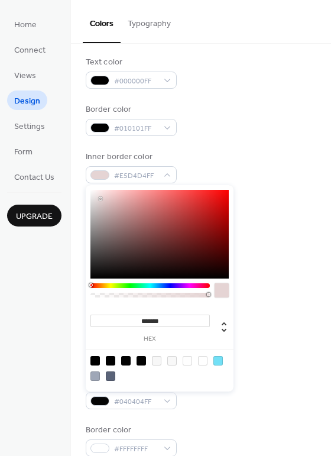
click at [100, 199] on div at bounding box center [159, 234] width 138 height 89
type input "*******"
drag, startPoint x: 100, startPoint y: 196, endPoint x: 92, endPoint y: 188, distance: 12.1
click at [92, 190] on div at bounding box center [159, 234] width 138 height 89
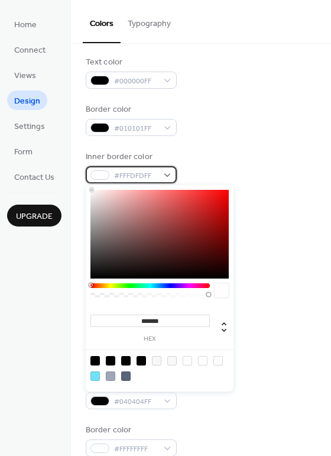
click at [165, 172] on div "#FFFDFDFF" at bounding box center [131, 174] width 91 height 17
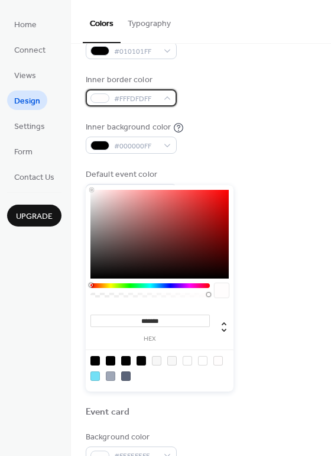
scroll to position [236, 0]
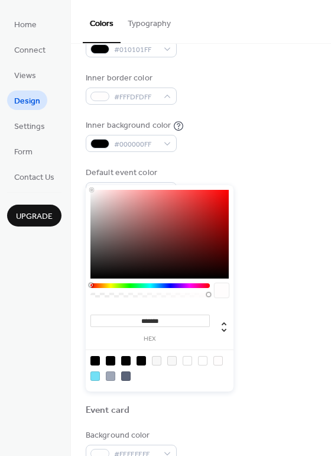
click at [241, 168] on div "Default event color #73E0F6FF" at bounding box center [201, 183] width 230 height 33
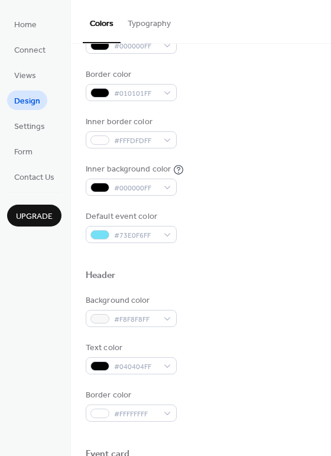
scroll to position [190, 0]
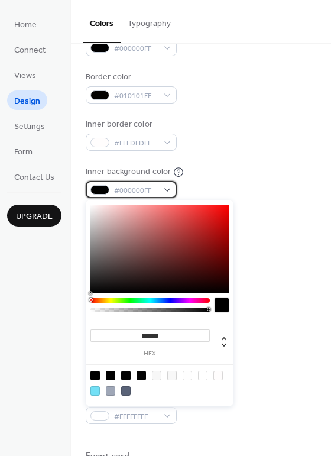
click at [126, 186] on span "#000000FF" at bounding box center [136, 190] width 44 height 12
click at [98, 210] on div at bounding box center [159, 248] width 138 height 89
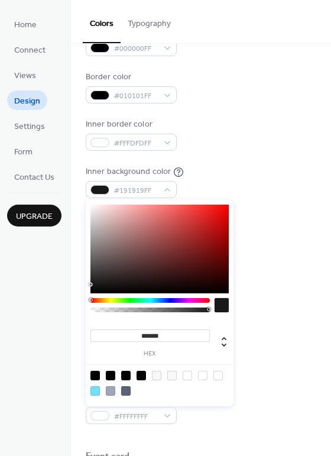
type input "*******"
drag, startPoint x: 98, startPoint y: 209, endPoint x: 90, endPoint y: 295, distance: 87.2
click at [90, 295] on div "******* hex" at bounding box center [160, 303] width 148 height 206
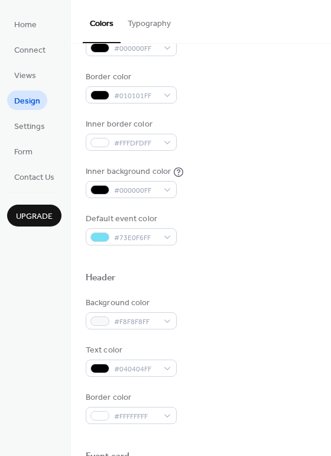
click at [237, 183] on div "Inner background color #000000FF" at bounding box center [201, 181] width 230 height 33
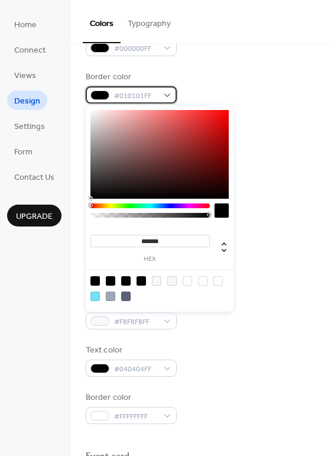
click at [144, 97] on span "#010101FF" at bounding box center [136, 96] width 44 height 12
click at [155, 122] on div at bounding box center [159, 154] width 138 height 89
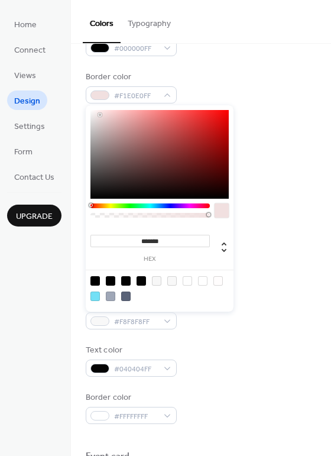
type input "*******"
drag, startPoint x: 158, startPoint y: 121, endPoint x: 89, endPoint y: 112, distance: 69.6
click at [90, 112] on div at bounding box center [159, 154] width 138 height 89
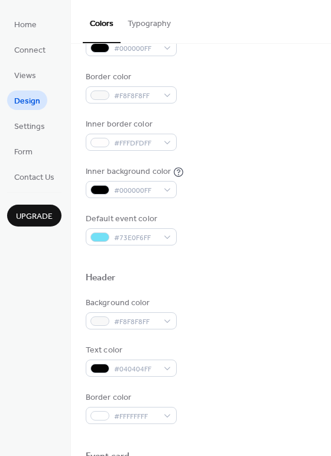
click at [265, 142] on div "Inner border color #FFFDFDFF" at bounding box center [201, 134] width 230 height 33
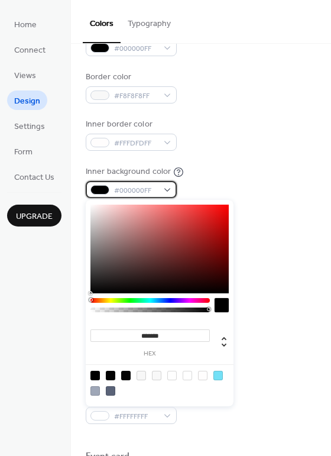
click at [122, 189] on span "#000000FF" at bounding box center [136, 190] width 44 height 12
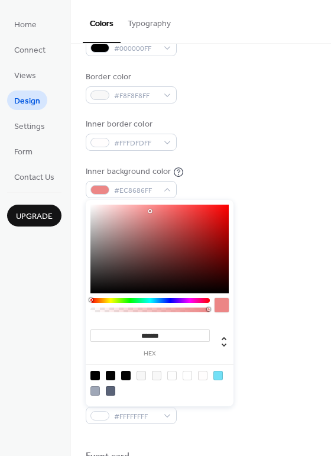
click at [150, 211] on div at bounding box center [159, 248] width 138 height 89
type input "*******"
drag, startPoint x: 103, startPoint y: 244, endPoint x: 89, endPoint y: 292, distance: 49.9
click at [90, 292] on div at bounding box center [159, 248] width 138 height 89
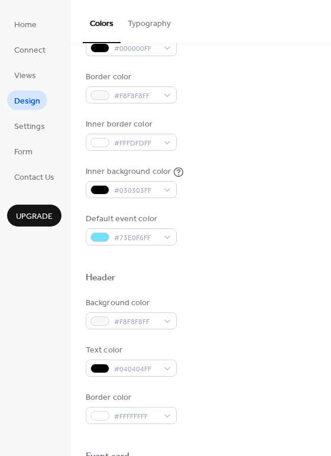
click at [256, 150] on div "Background color #F7F7F7FF Text color #000000FF Border color #F8F8F8FF Inner bo…" at bounding box center [201, 110] width 230 height 269
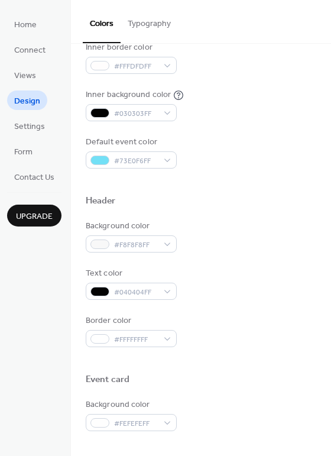
scroll to position [268, 0]
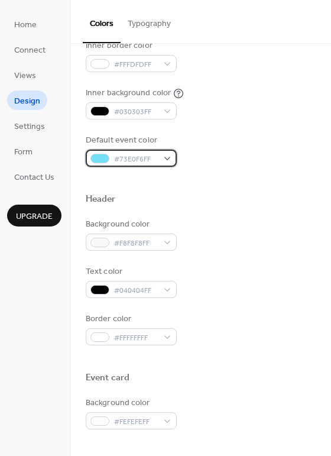
click at [158, 161] on div "#73E0F6FF" at bounding box center [131, 158] width 91 height 17
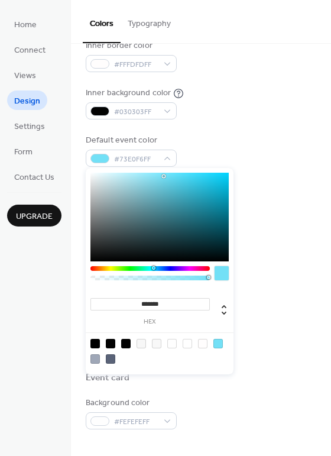
click at [136, 251] on div at bounding box center [159, 217] width 138 height 89
type input "*******"
click at [110, 190] on div at bounding box center [159, 217] width 138 height 89
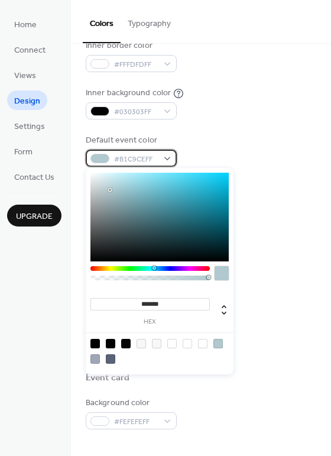
click at [164, 161] on div "#B1C9CEFF" at bounding box center [131, 158] width 91 height 17
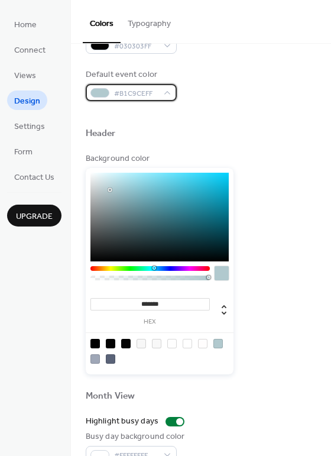
scroll to position [347, 0]
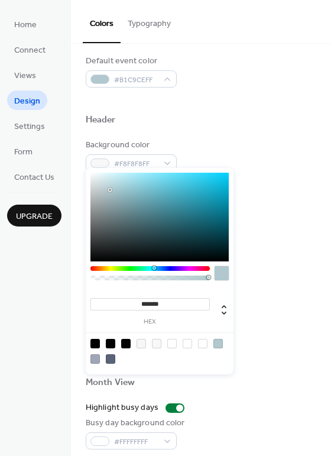
click at [209, 153] on div "Background color #F8F8F8FF" at bounding box center [201, 155] width 230 height 33
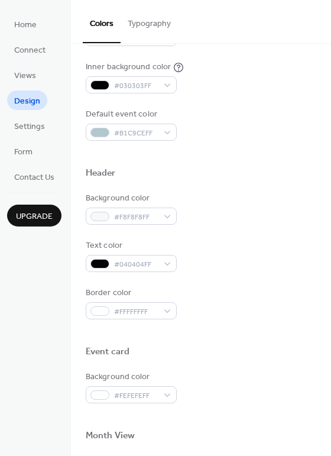
scroll to position [190, 0]
